Goal: Transaction & Acquisition: Purchase product/service

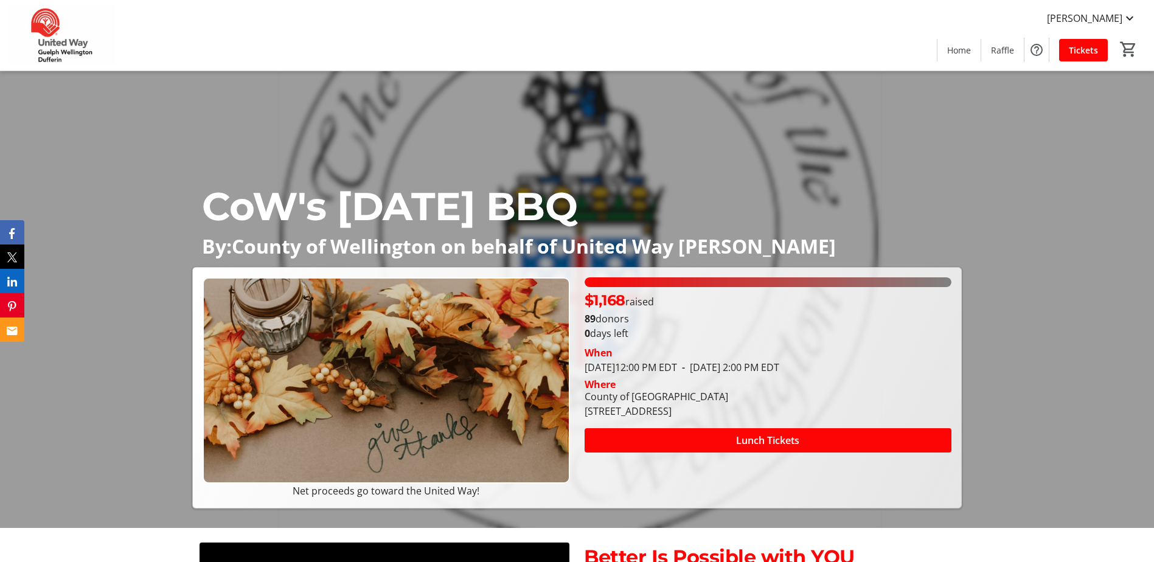
scroll to position [61, 0]
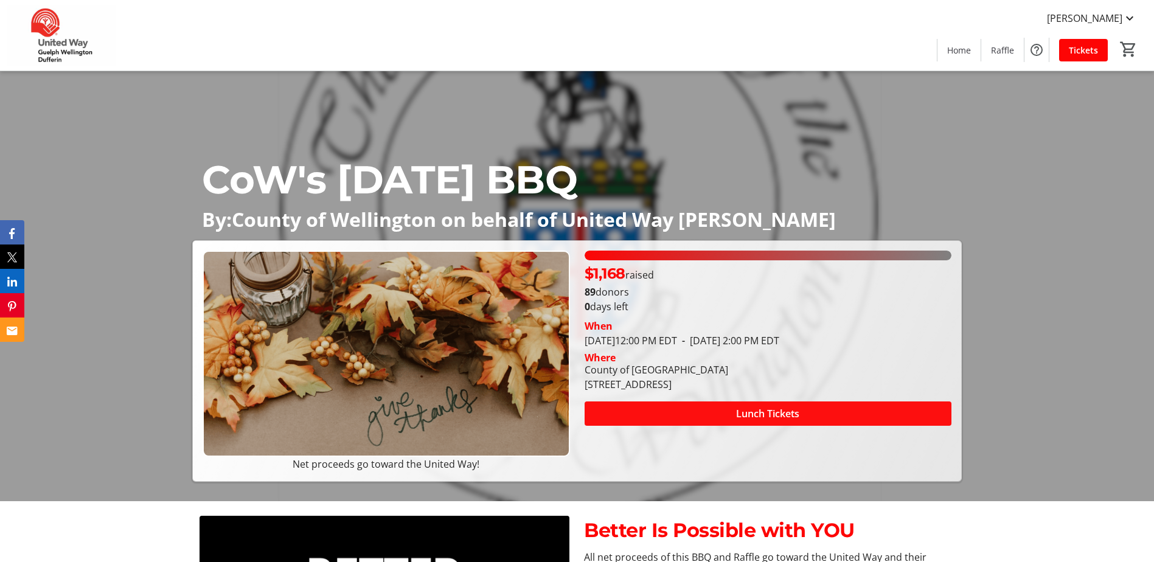
click at [793, 413] on span "Lunch Tickets" at bounding box center [767, 413] width 63 height 15
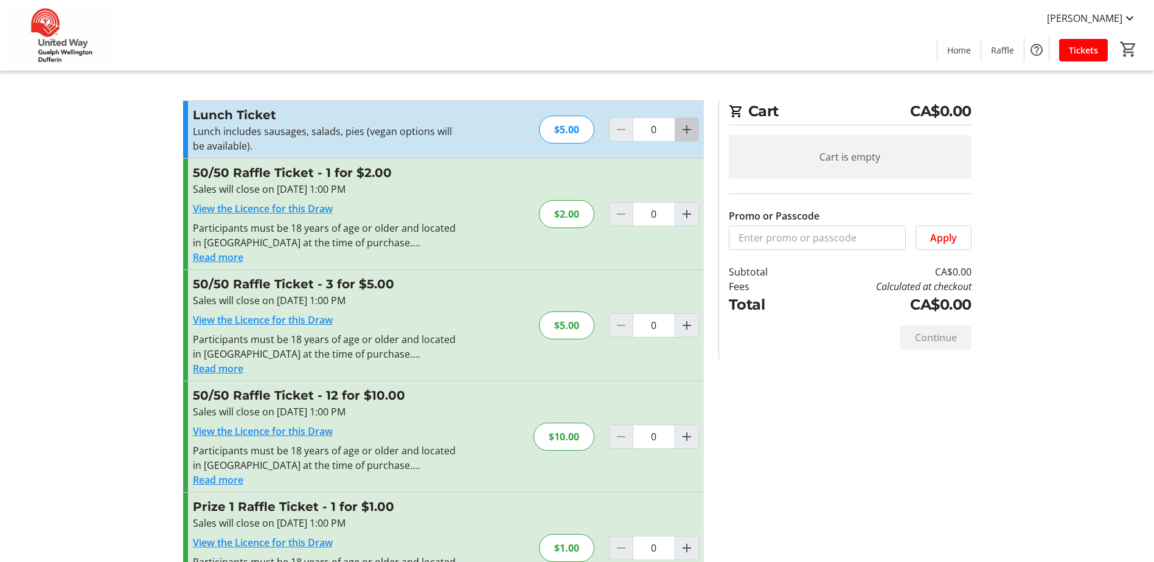
click at [696, 124] on span "Increment by one" at bounding box center [686, 129] width 23 height 23
type input "1"
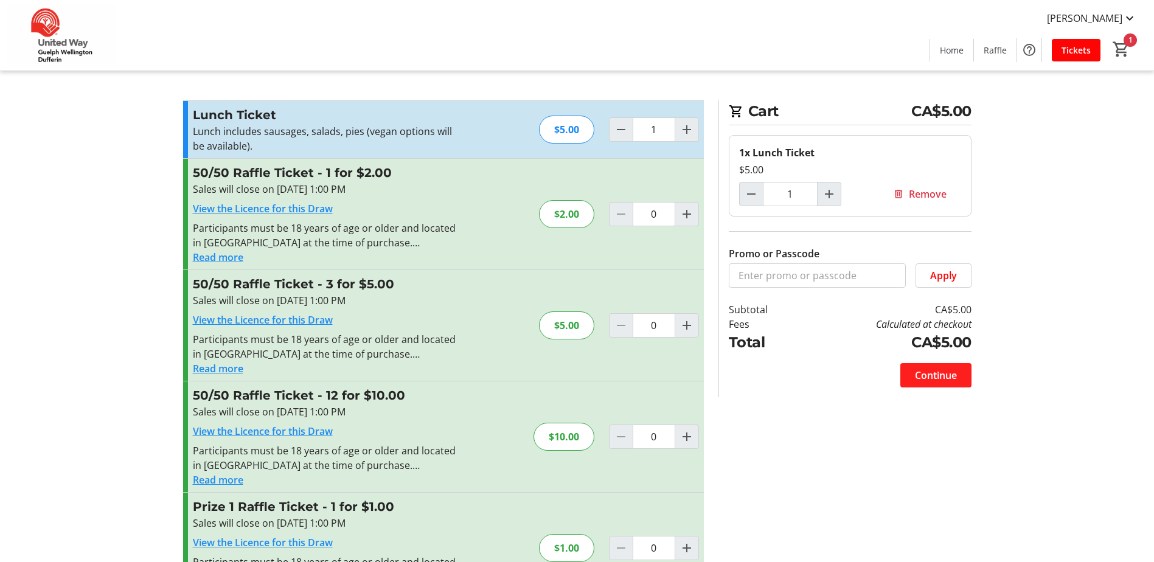
click at [950, 375] on span "Continue" at bounding box center [936, 375] width 42 height 15
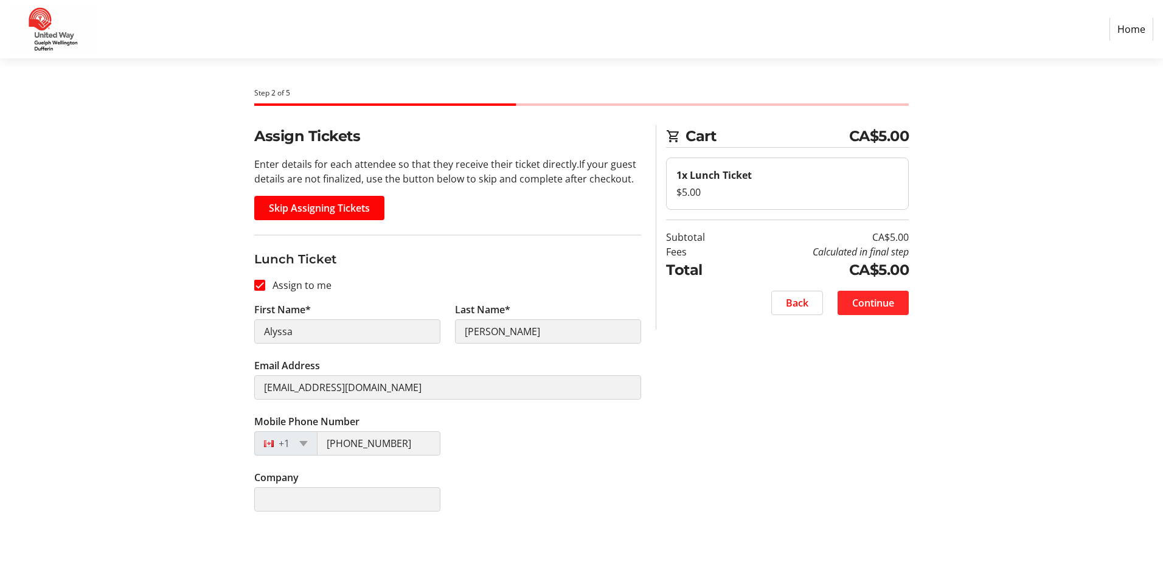
click at [885, 304] on span "Continue" at bounding box center [874, 303] width 42 height 15
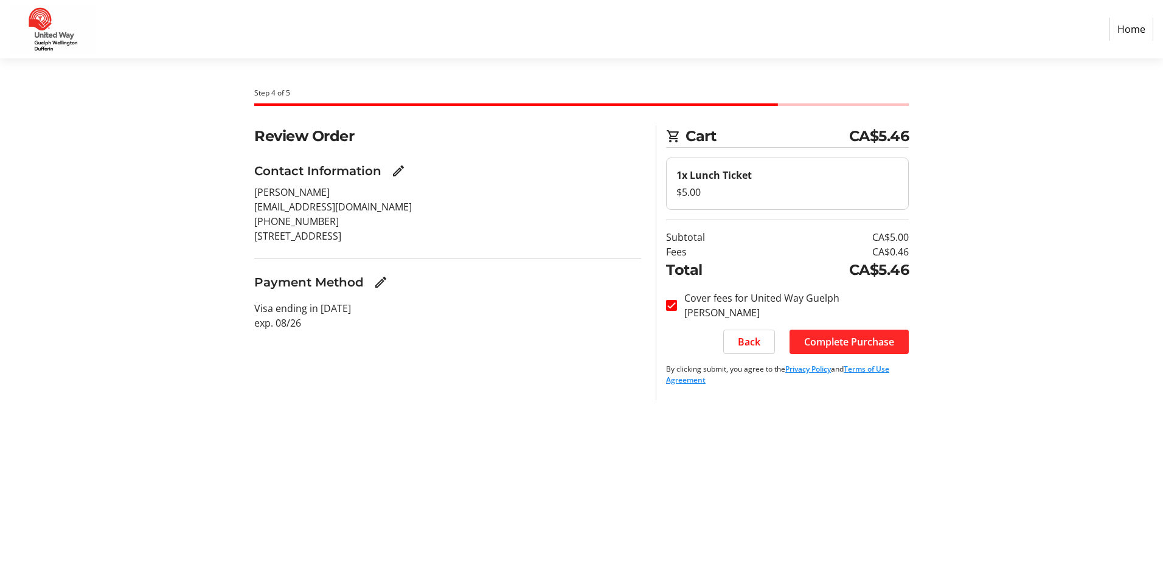
click at [888, 347] on span "Complete Purchase" at bounding box center [849, 342] width 90 height 15
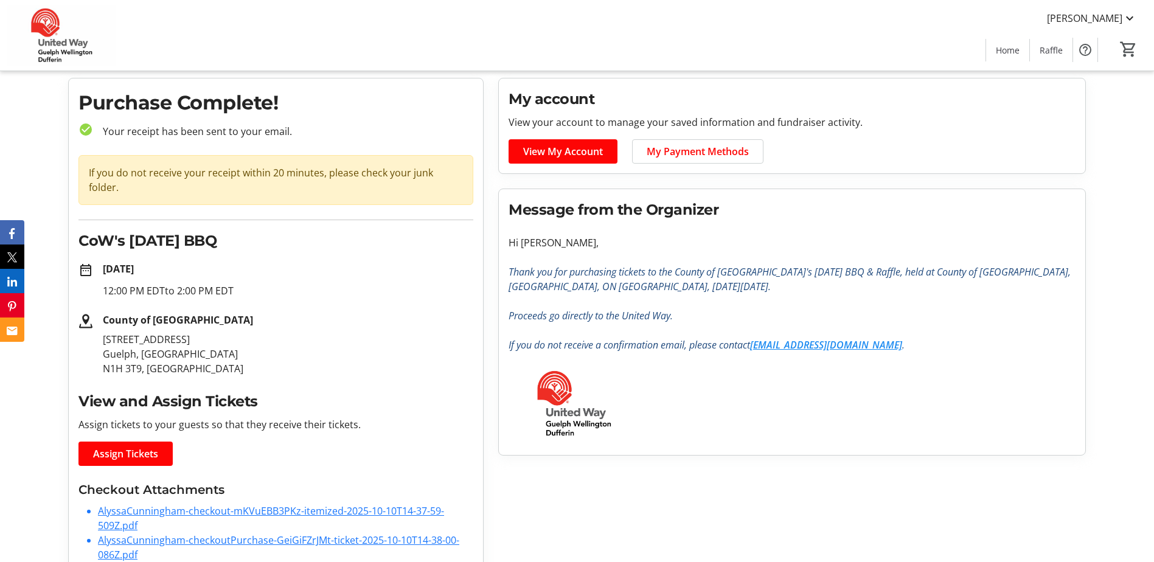
scroll to position [48, 0]
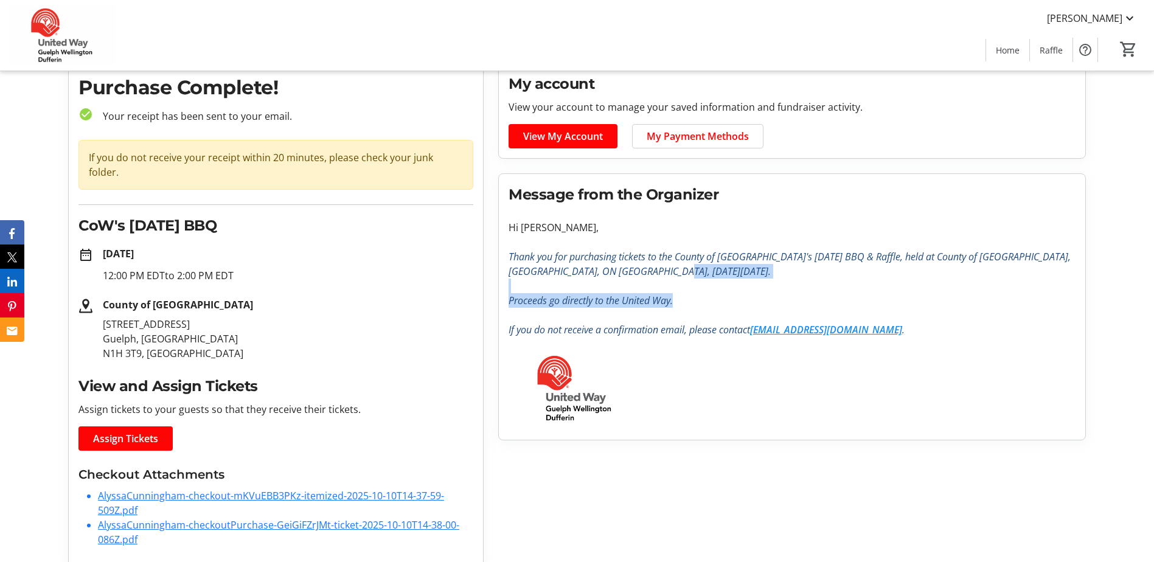
drag, startPoint x: 673, startPoint y: 271, endPoint x: 679, endPoint y: 305, distance: 34.0
click at [679, 305] on p "Thank you for purchasing tickets to the County of [GEOGRAPHIC_DATA]'s [DATE] BB…" at bounding box center [792, 293] width 567 height 88
click at [679, 305] on p "Proceeds go directly to the United Way." at bounding box center [792, 300] width 567 height 15
